Goal: Transaction & Acquisition: Purchase product/service

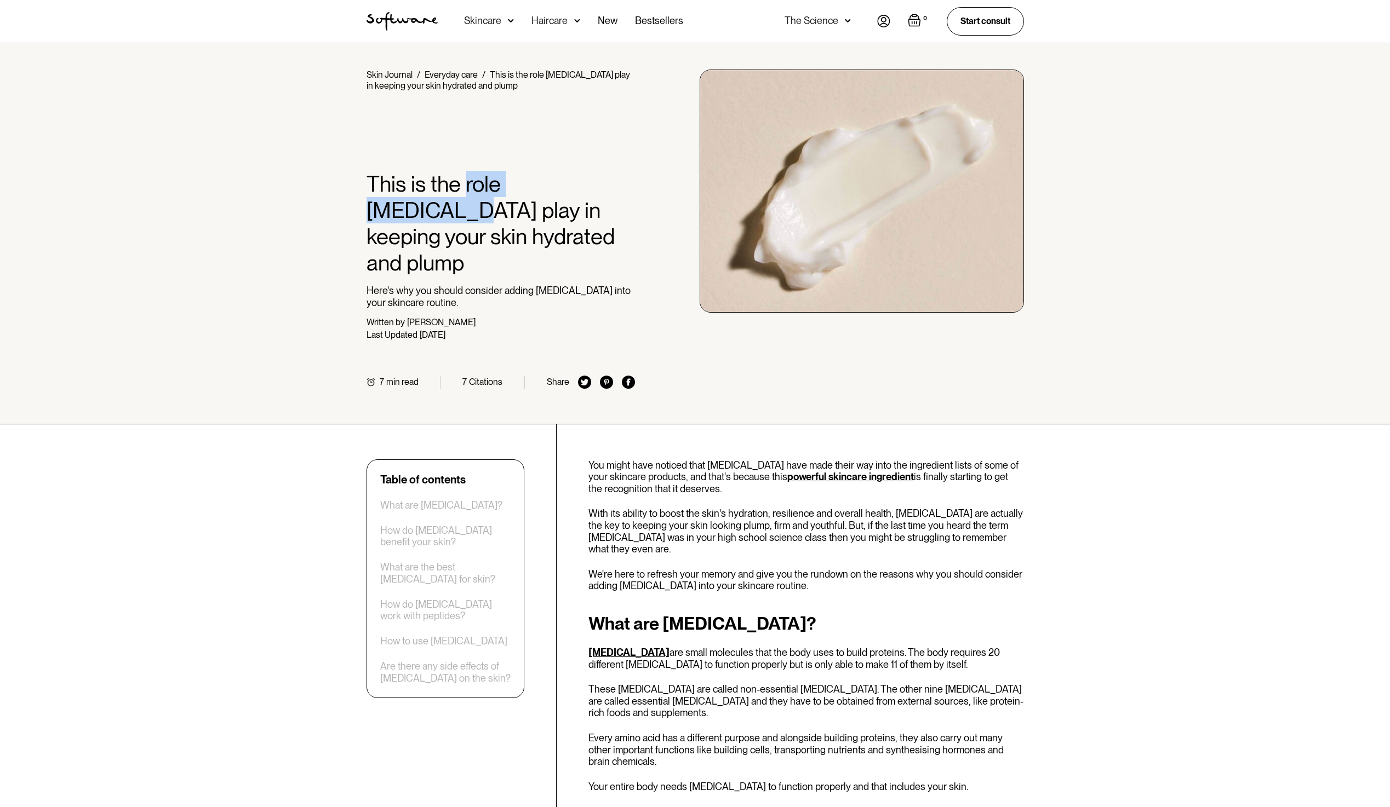
click at [623, 193] on h1 "This is the role amino acids play in keeping your skin hydrated and plump" at bounding box center [500, 223] width 269 height 105
drag, startPoint x: 626, startPoint y: 192, endPoint x: 633, endPoint y: 191, distance: 7.2
click at [633, 191] on h1 "This is the role amino acids play in keeping your skin hydrated and plump" at bounding box center [500, 223] width 269 height 105
drag, startPoint x: 425, startPoint y: 191, endPoint x: 531, endPoint y: 199, distance: 106.0
click at [528, 199] on h1 "This is the role amino acids play in keeping your skin hydrated and plump" at bounding box center [500, 223] width 269 height 105
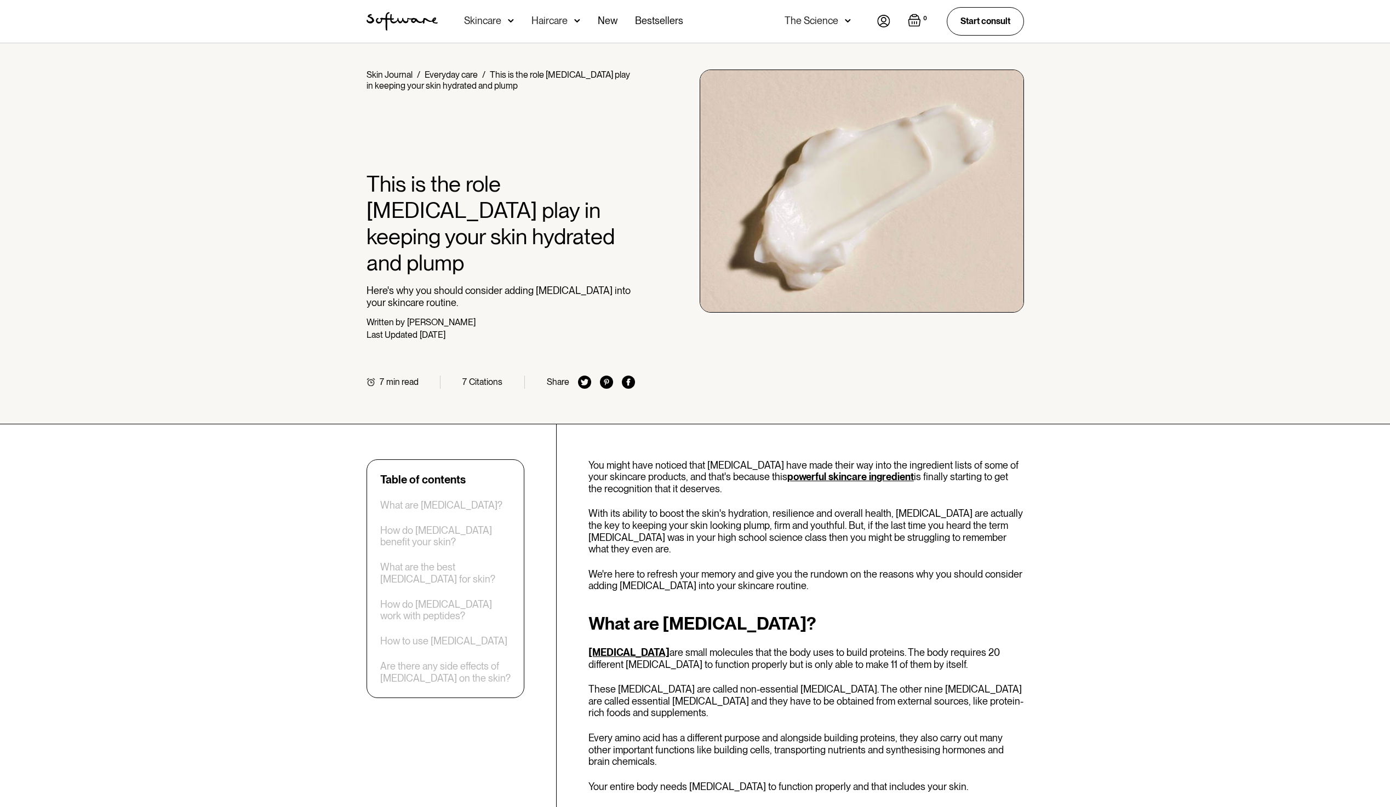
drag, startPoint x: 531, startPoint y: 199, endPoint x: 557, endPoint y: 202, distance: 25.9
click at [557, 202] on h1 "This is the role amino acids play in keeping your skin hydrated and plump" at bounding box center [500, 223] width 269 height 105
drag, startPoint x: 485, startPoint y: 187, endPoint x: 570, endPoint y: 202, distance: 86.8
click at [569, 202] on h1 "This is the role amino acids play in keeping your skin hydrated and plump" at bounding box center [500, 223] width 269 height 105
click at [572, 202] on h1 "This is the role amino acids play in keeping your skin hydrated and plump" at bounding box center [500, 223] width 269 height 105
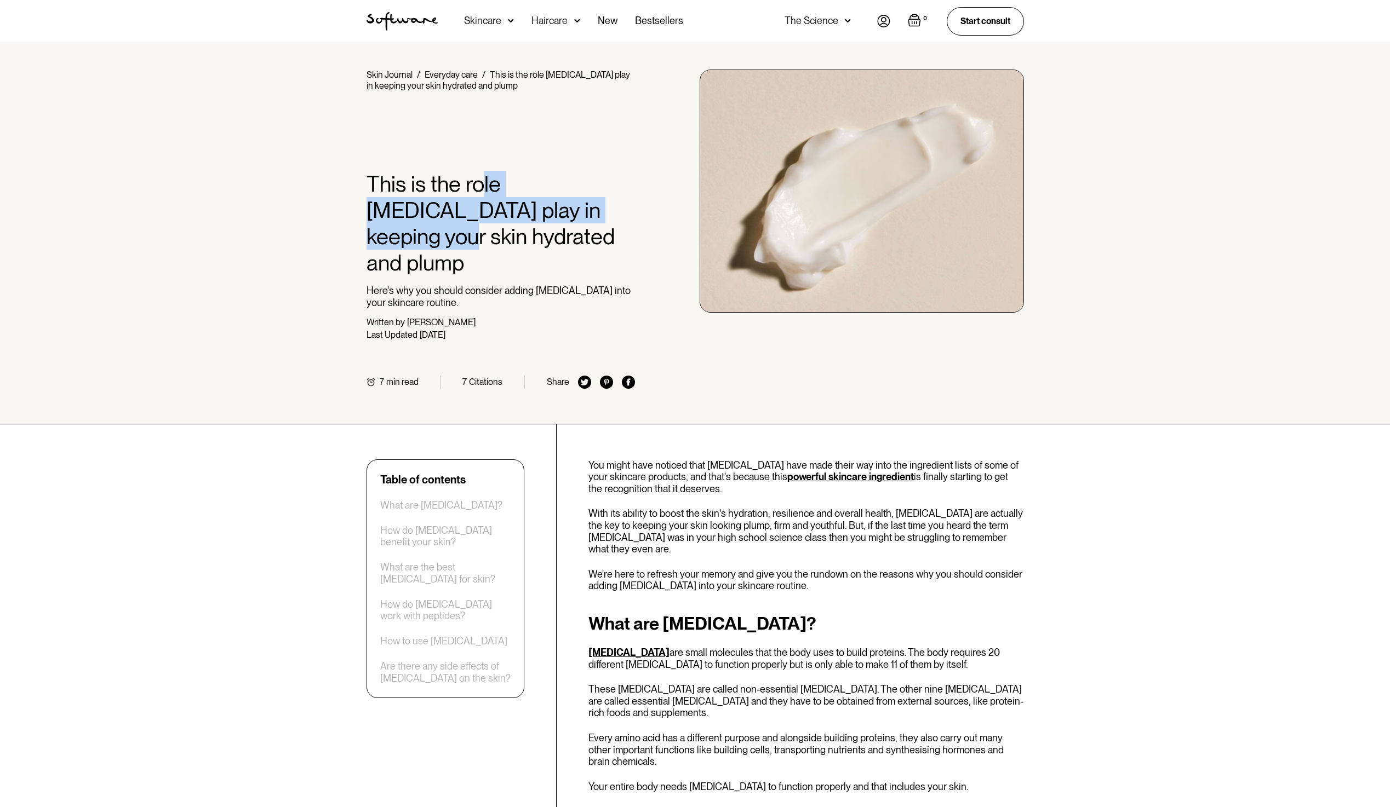
drag, startPoint x: 483, startPoint y: 186, endPoint x: 575, endPoint y: 210, distance: 94.6
click at [575, 210] on h1 "This is the role amino acids play in keeping your skin hydrated and plump" at bounding box center [500, 223] width 269 height 105
drag, startPoint x: 575, startPoint y: 210, endPoint x: 580, endPoint y: 215, distance: 7.0
click at [580, 215] on h1 "This is the role amino acids play in keeping your skin hydrated and plump" at bounding box center [500, 223] width 269 height 105
drag, startPoint x: 422, startPoint y: 223, endPoint x: 491, endPoint y: 230, distance: 68.8
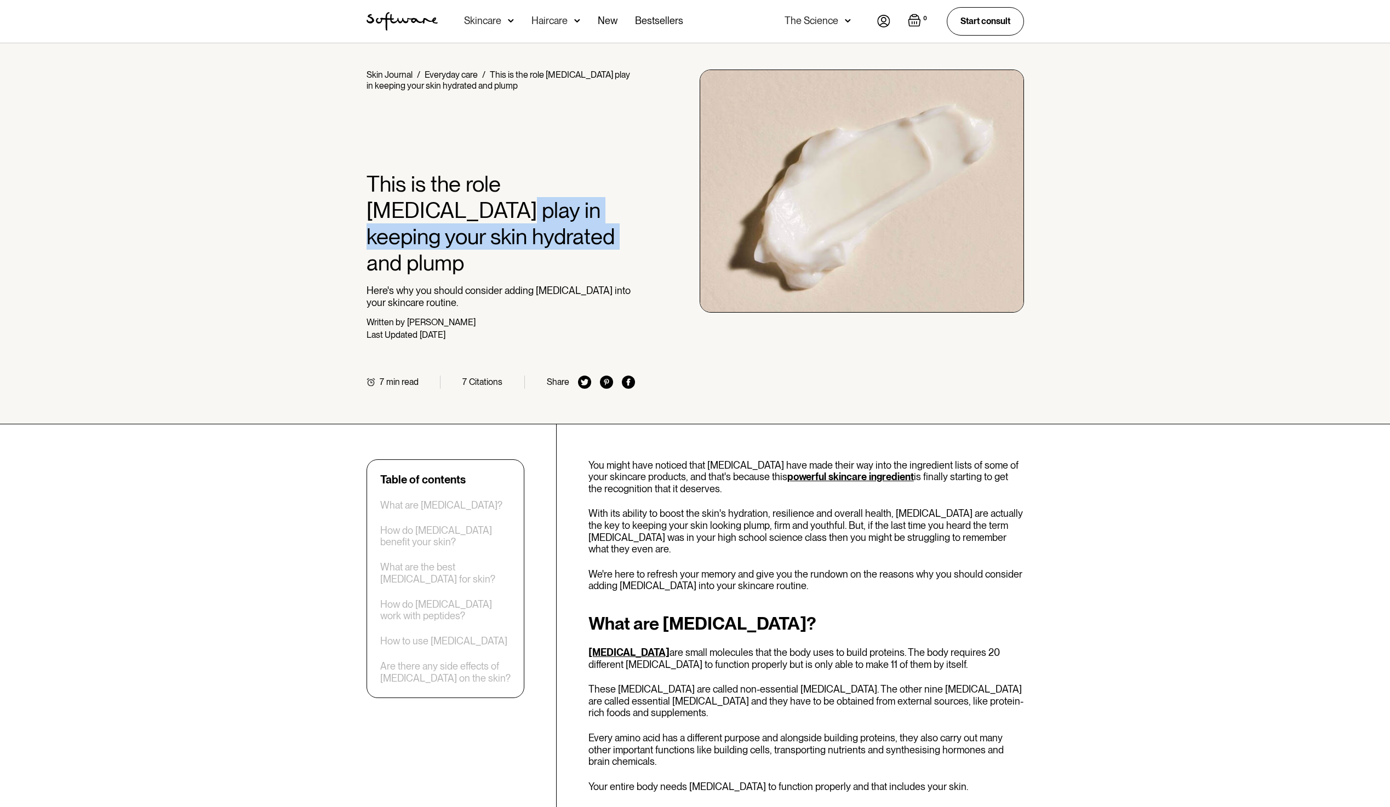
click at [489, 230] on h1 "This is the role amino acids play in keeping your skin hydrated and plump" at bounding box center [500, 223] width 269 height 105
click at [494, 231] on h1 "This is the role amino acids play in keeping your skin hydrated and plump" at bounding box center [500, 223] width 269 height 105
click at [815, 471] on link "powerful skincare ingredient" at bounding box center [850, 477] width 127 height 12
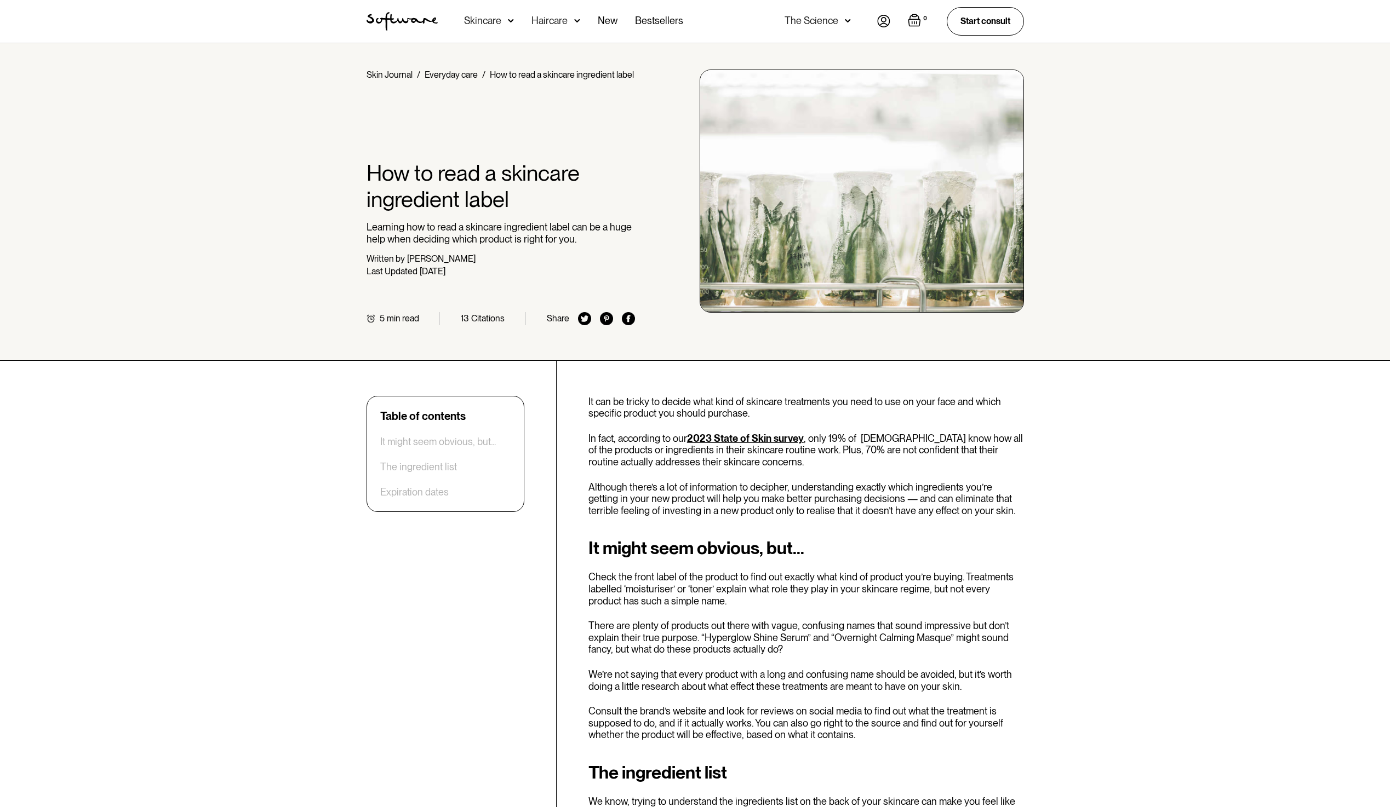
click at [480, 29] on div "Skincare" at bounding box center [489, 21] width 50 height 43
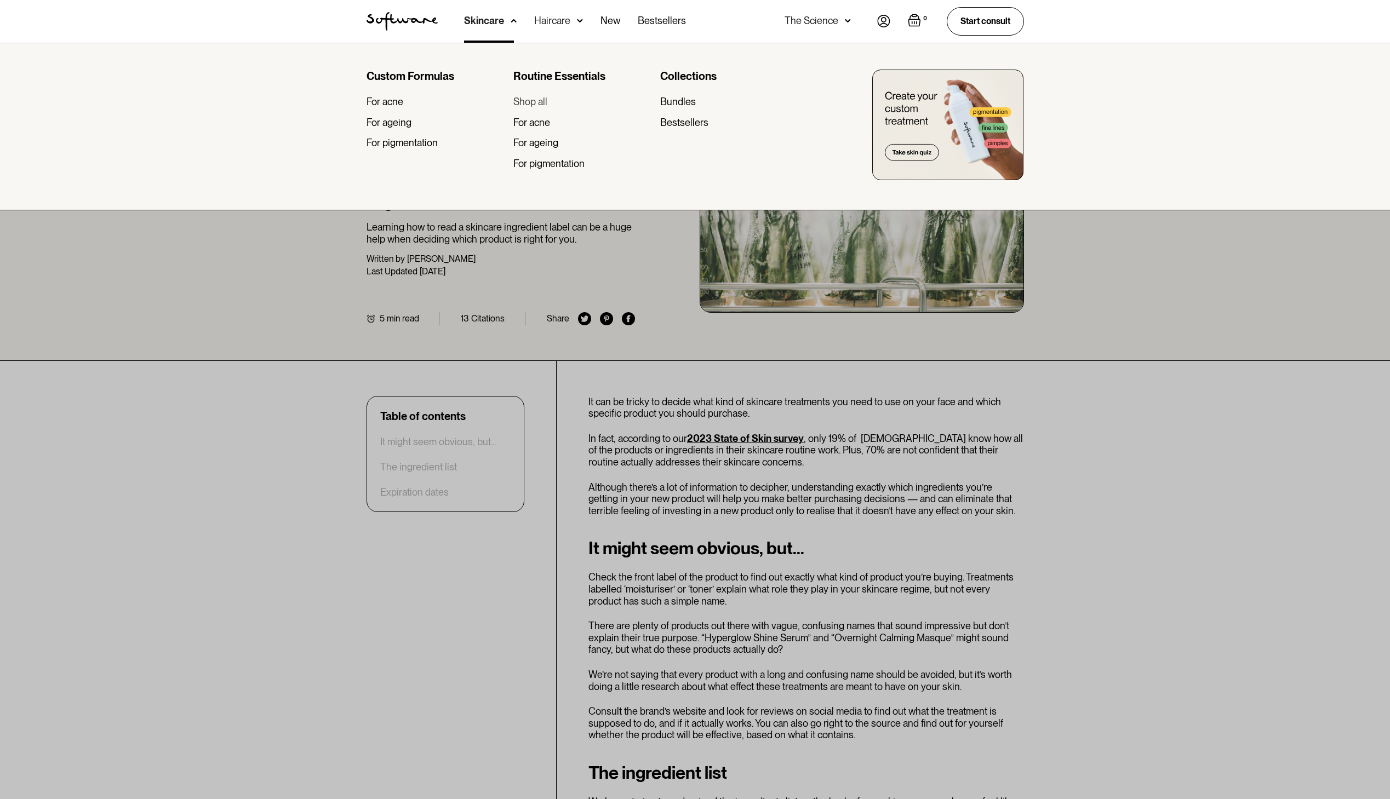
click at [546, 101] on div "Shop all" at bounding box center [530, 102] width 34 height 12
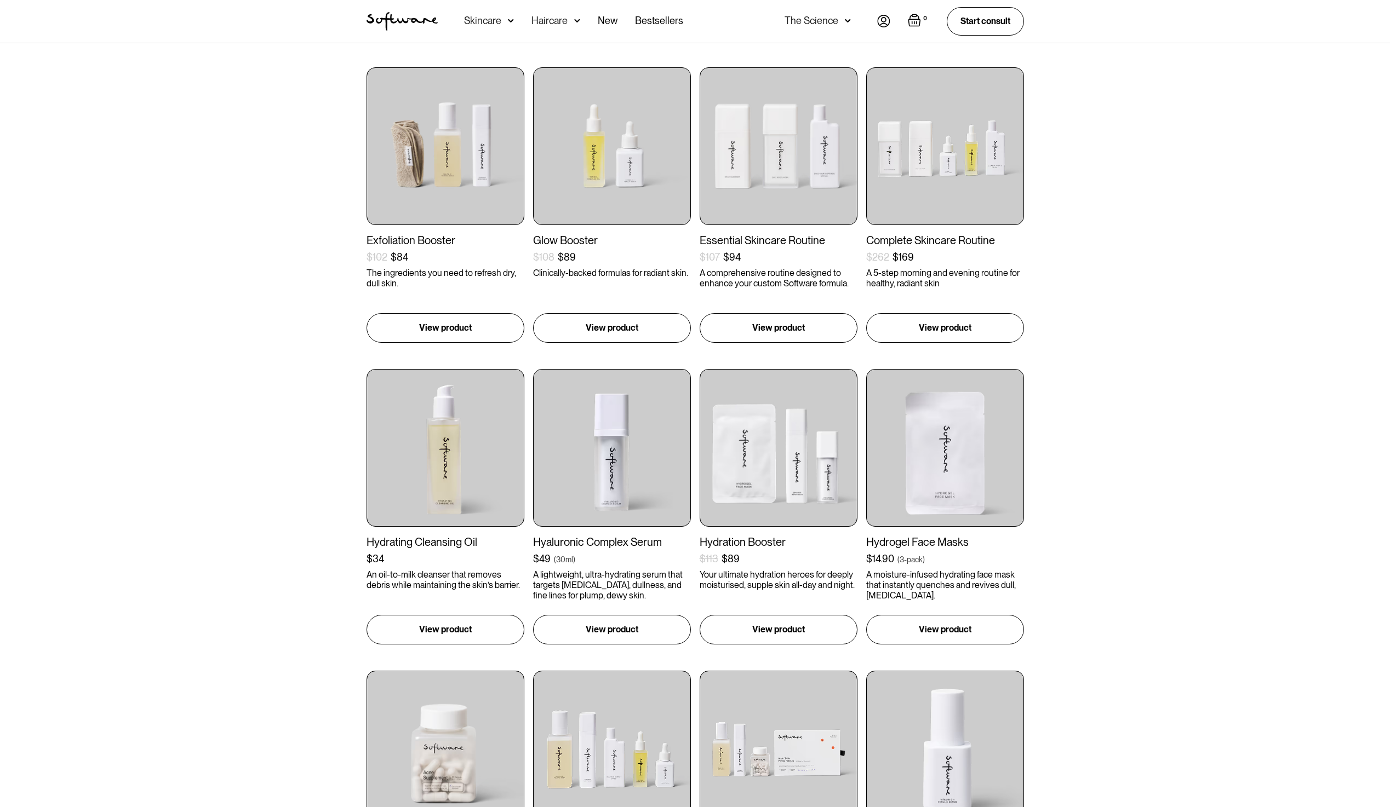
scroll to position [219, 0]
